Goal: Task Accomplishment & Management: Manage account settings

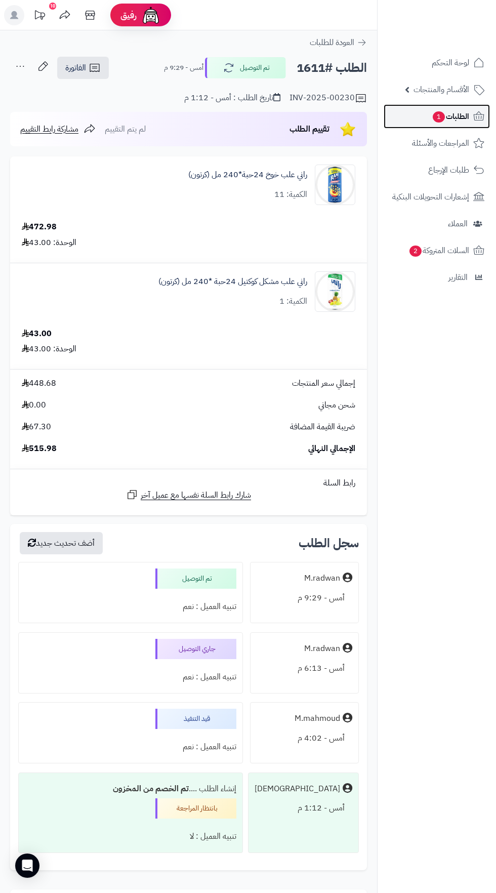
click at [466, 118] on span "الطلبات 1" at bounding box center [450, 116] width 37 height 14
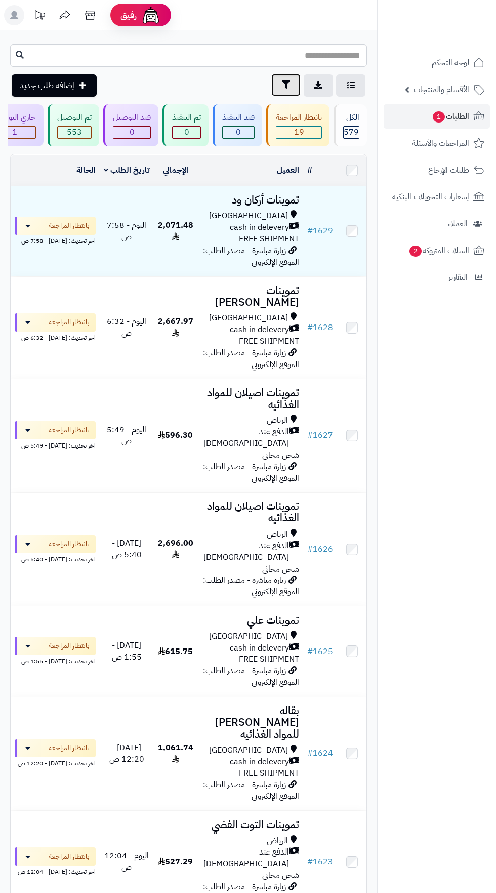
click at [285, 85] on icon "button" at bounding box center [286, 84] width 8 height 8
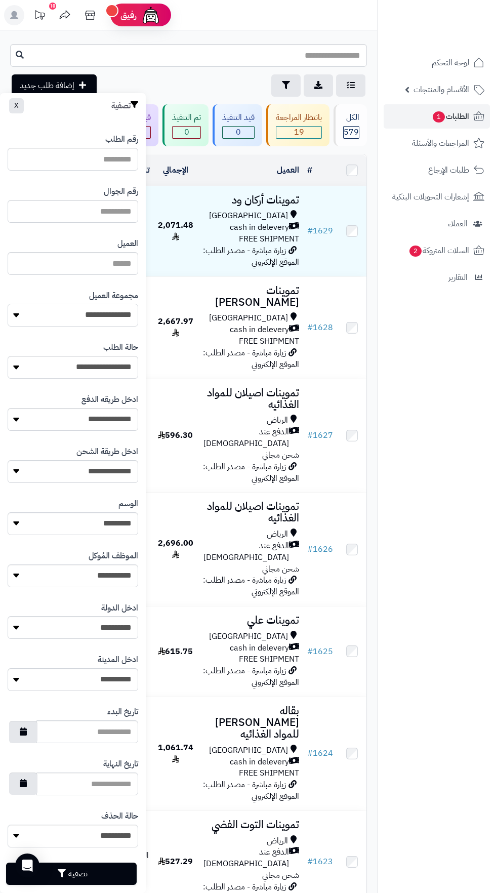
click at [113, 310] on select "**********" at bounding box center [73, 315] width 131 height 23
select select "*"
click at [106, 869] on button "تصفية" at bounding box center [71, 873] width 131 height 22
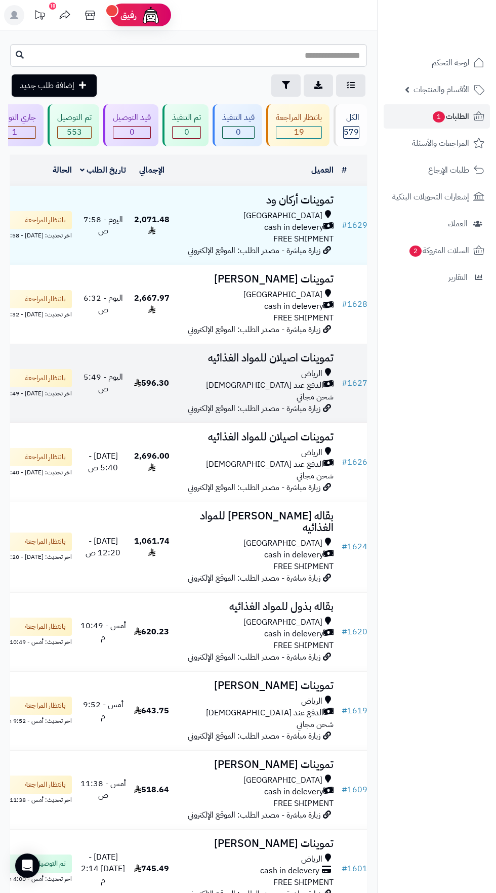
click at [291, 391] on span "الدفع عند [DEMOGRAPHIC_DATA]" at bounding box center [264, 386] width 117 height 12
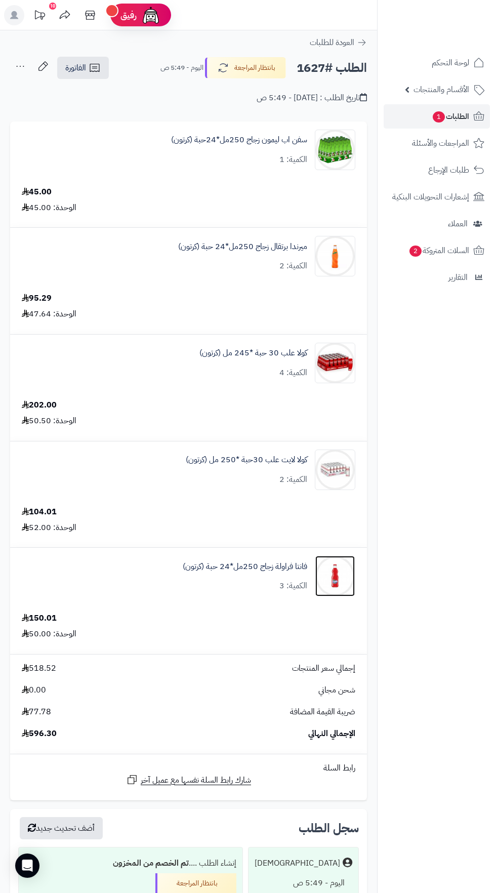
click at [323, 582] on img at bounding box center [334, 576] width 39 height 40
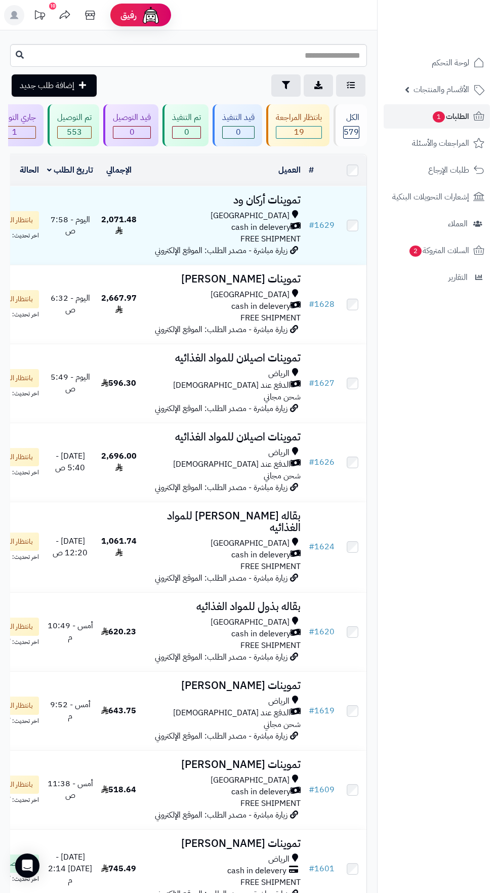
scroll to position [14, 0]
